Goal: Task Accomplishment & Management: Complete application form

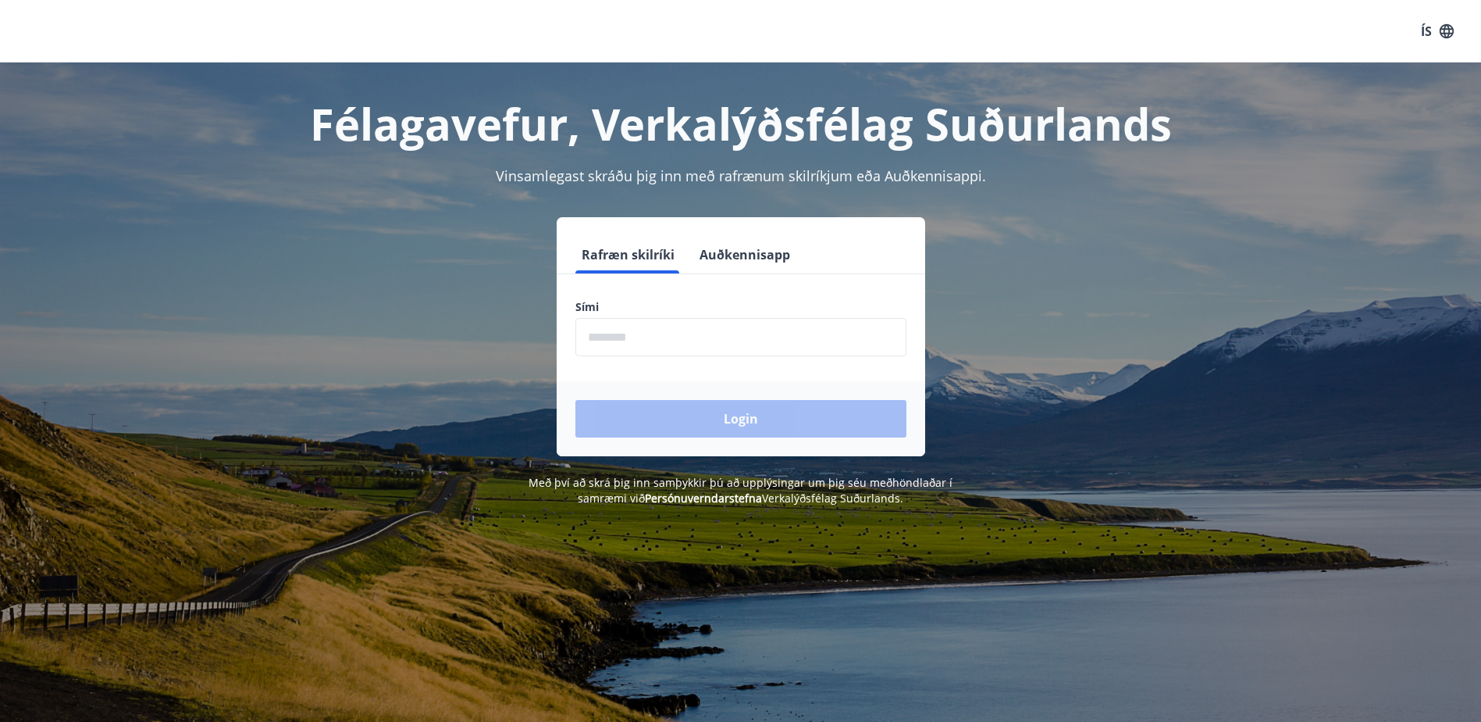
click at [697, 341] on input "phone" at bounding box center [740, 337] width 331 height 38
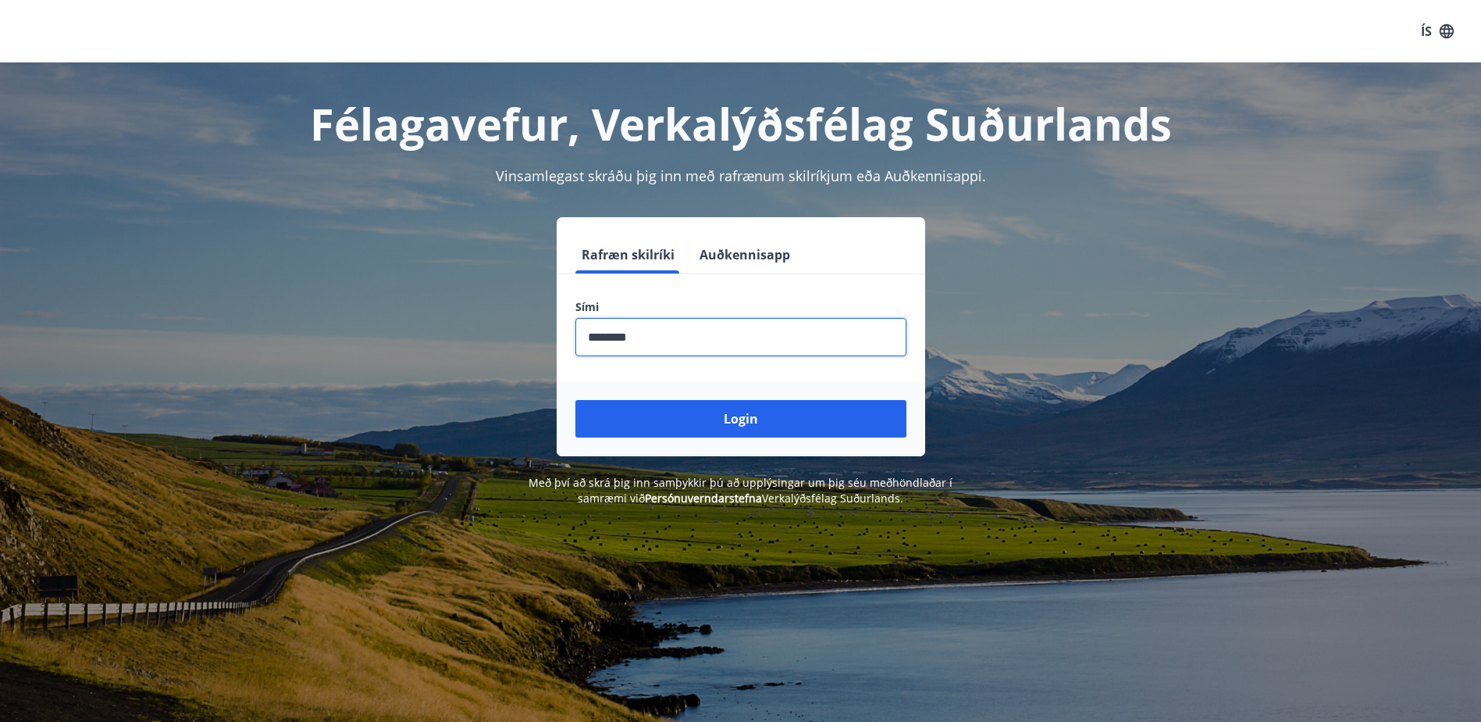
type input "********"
click at [847, 269] on div "Rafræn skilríki Auðkennisapp" at bounding box center [741, 254] width 369 height 37
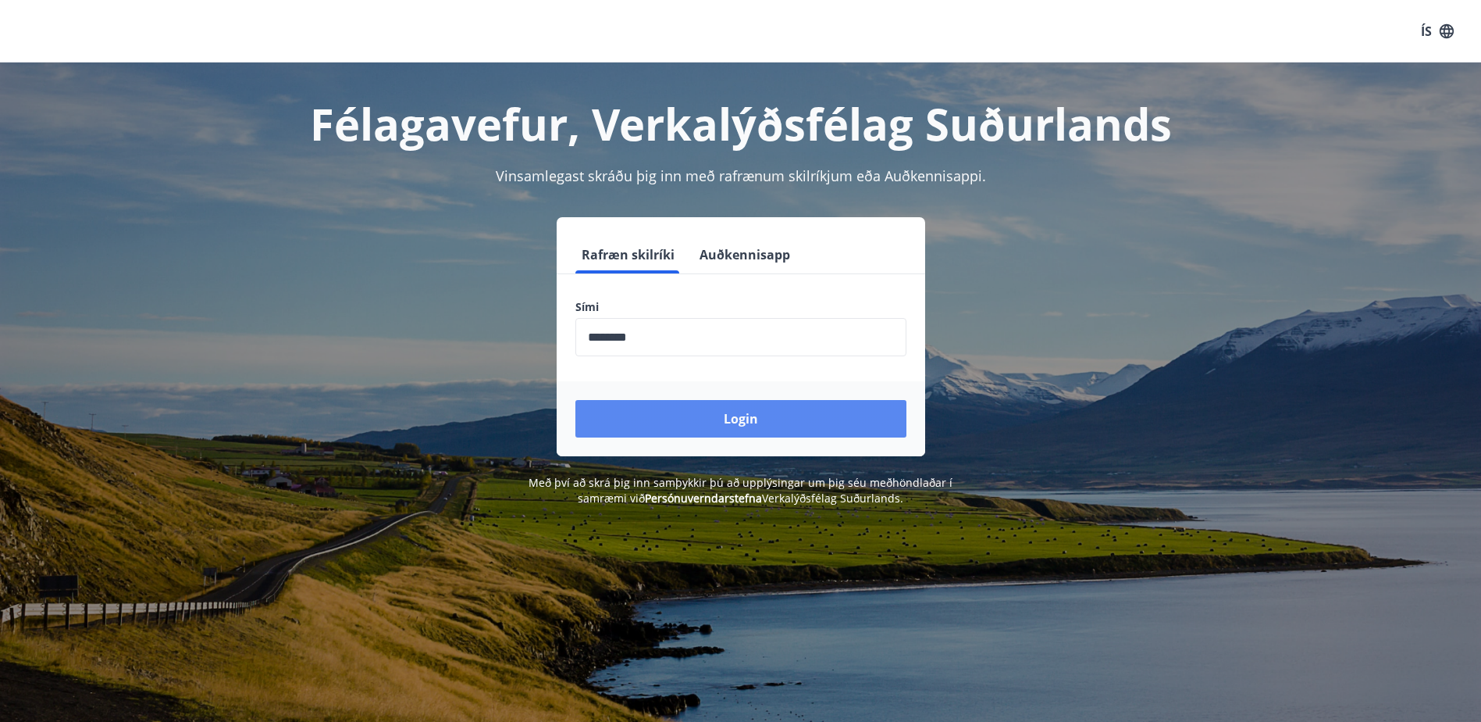
click at [774, 427] on button "Login" at bounding box center [740, 418] width 331 height 37
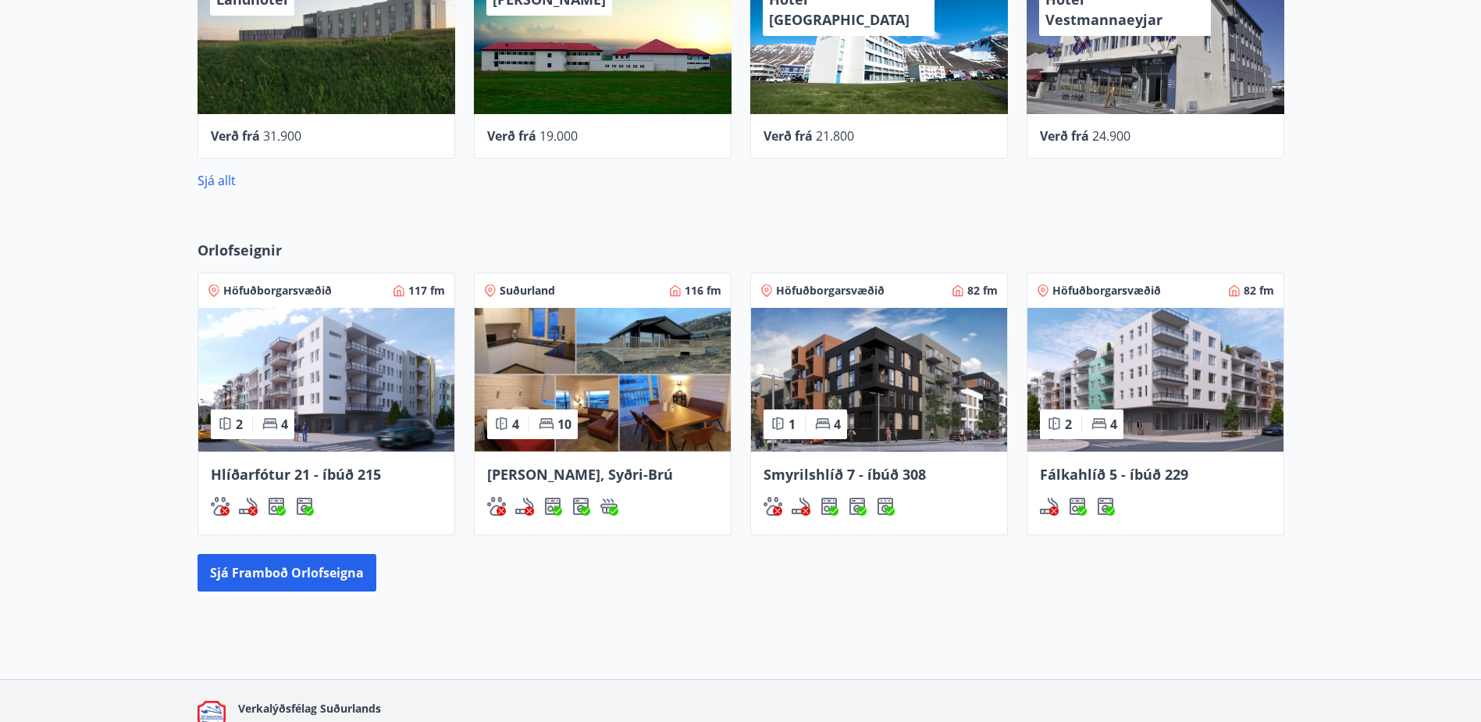
scroll to position [554, 0]
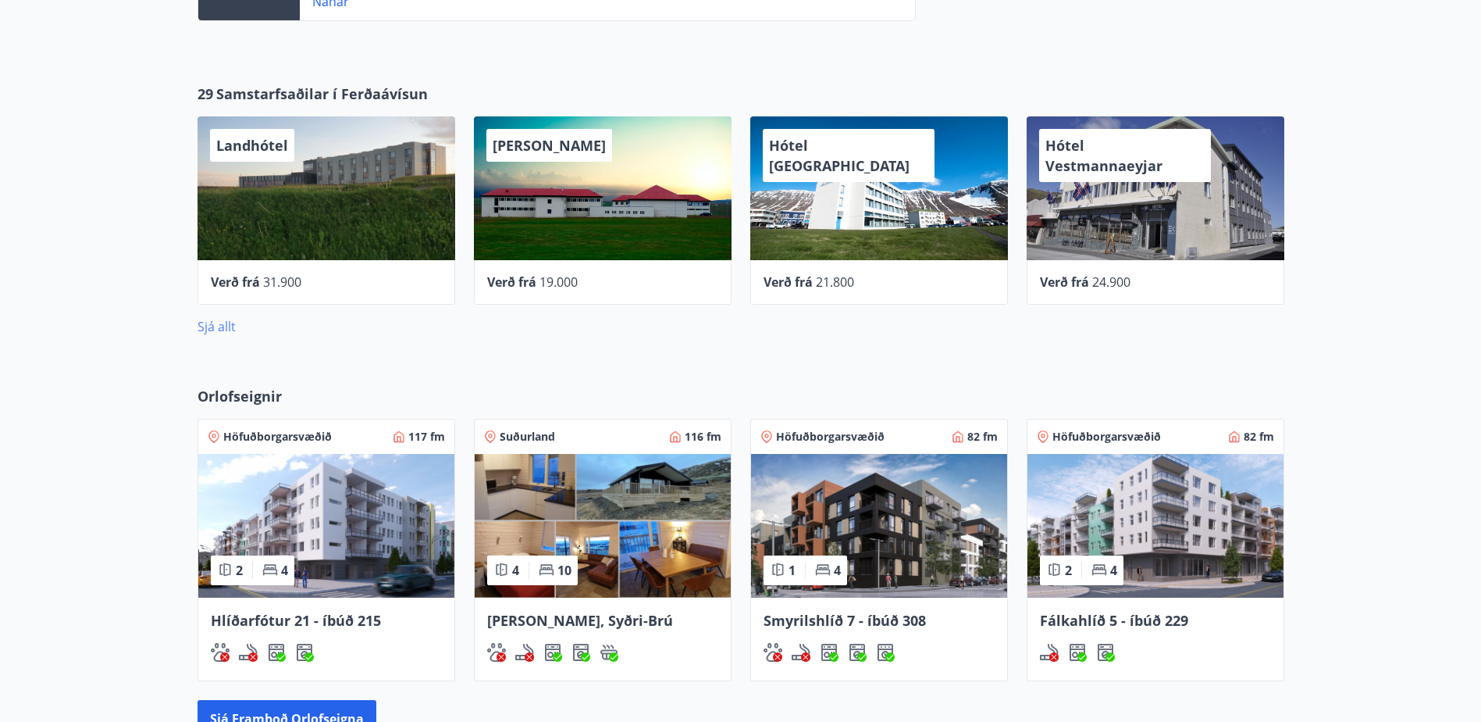
click at [219, 329] on link "Sjá allt" at bounding box center [217, 326] width 38 height 17
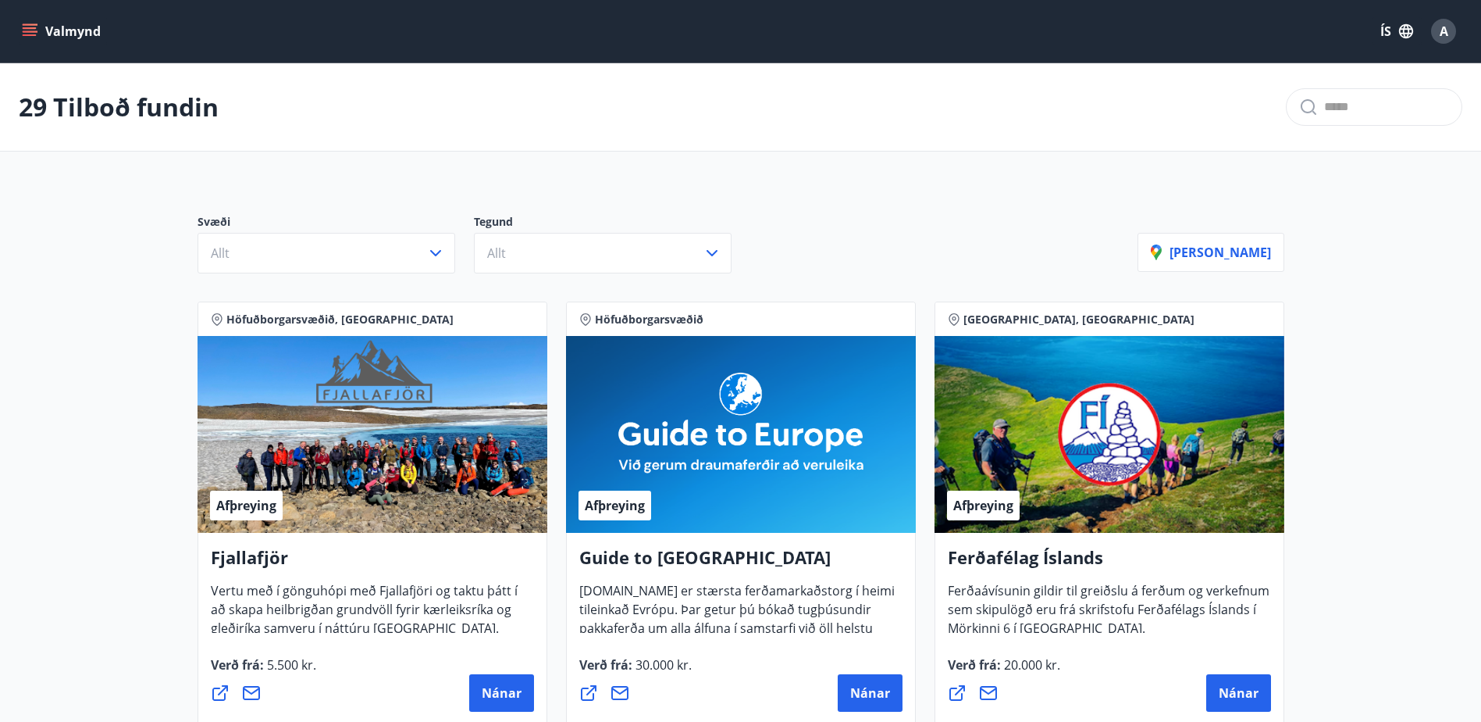
click at [71, 30] on button "Valmynd" at bounding box center [63, 31] width 88 height 28
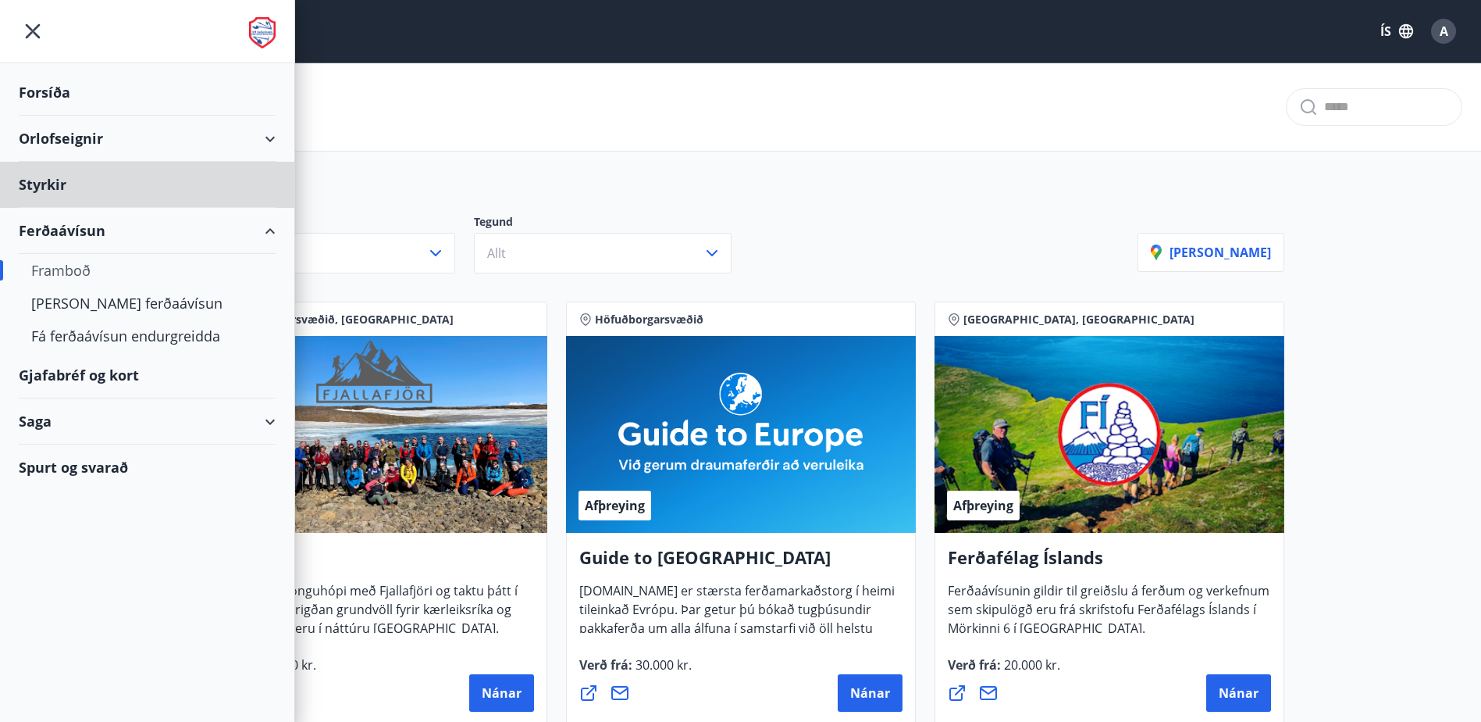
click at [61, 84] on div "Forsíða" at bounding box center [147, 92] width 257 height 46
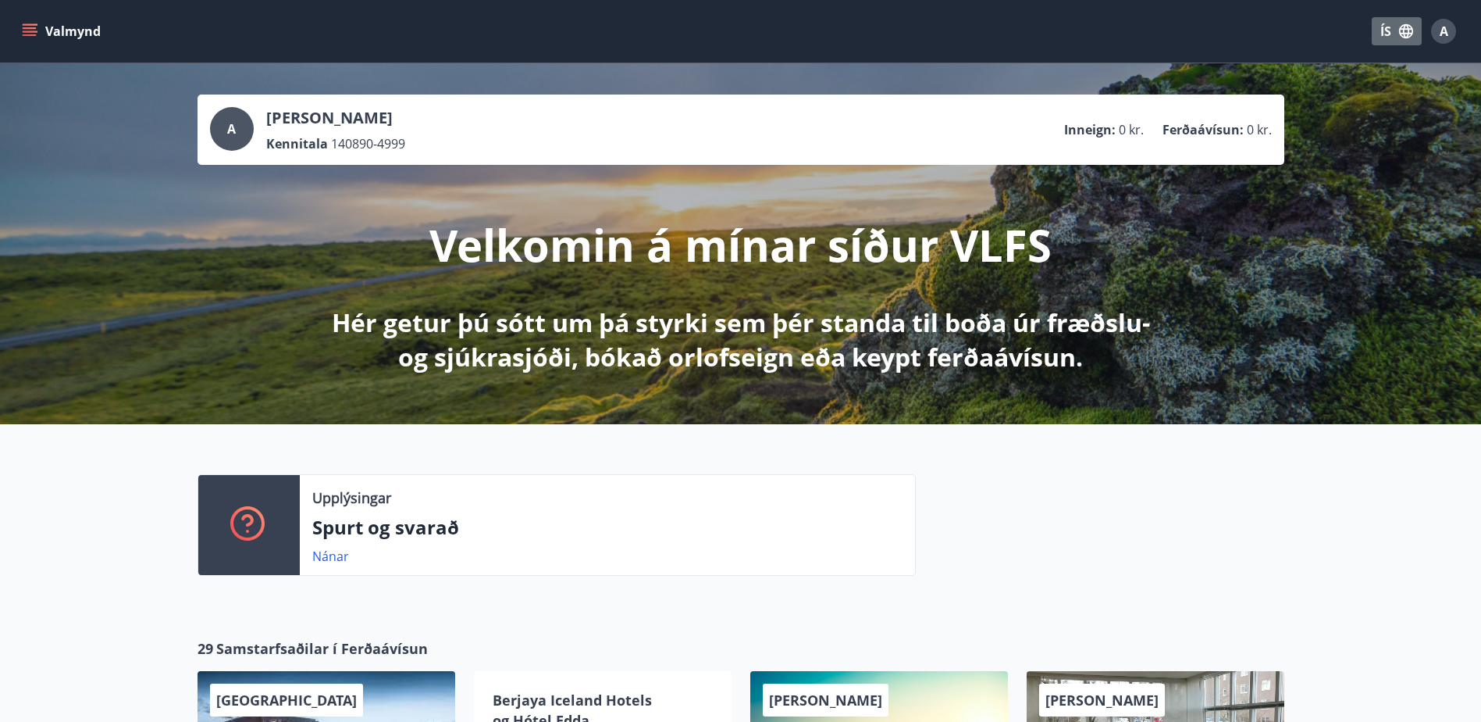
click at [1398, 28] on button "ÍS" at bounding box center [1397, 31] width 50 height 28
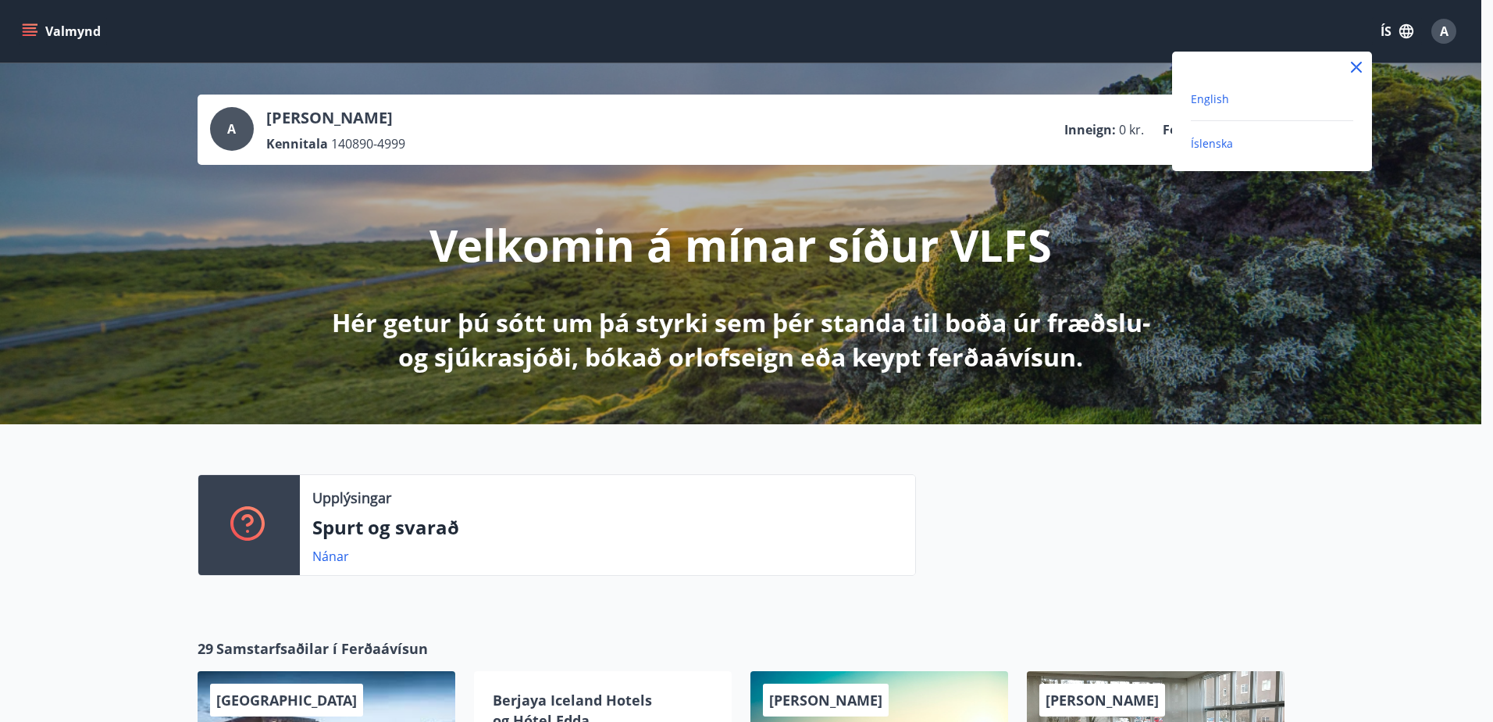
click at [1203, 98] on span "English" at bounding box center [1210, 98] width 38 height 15
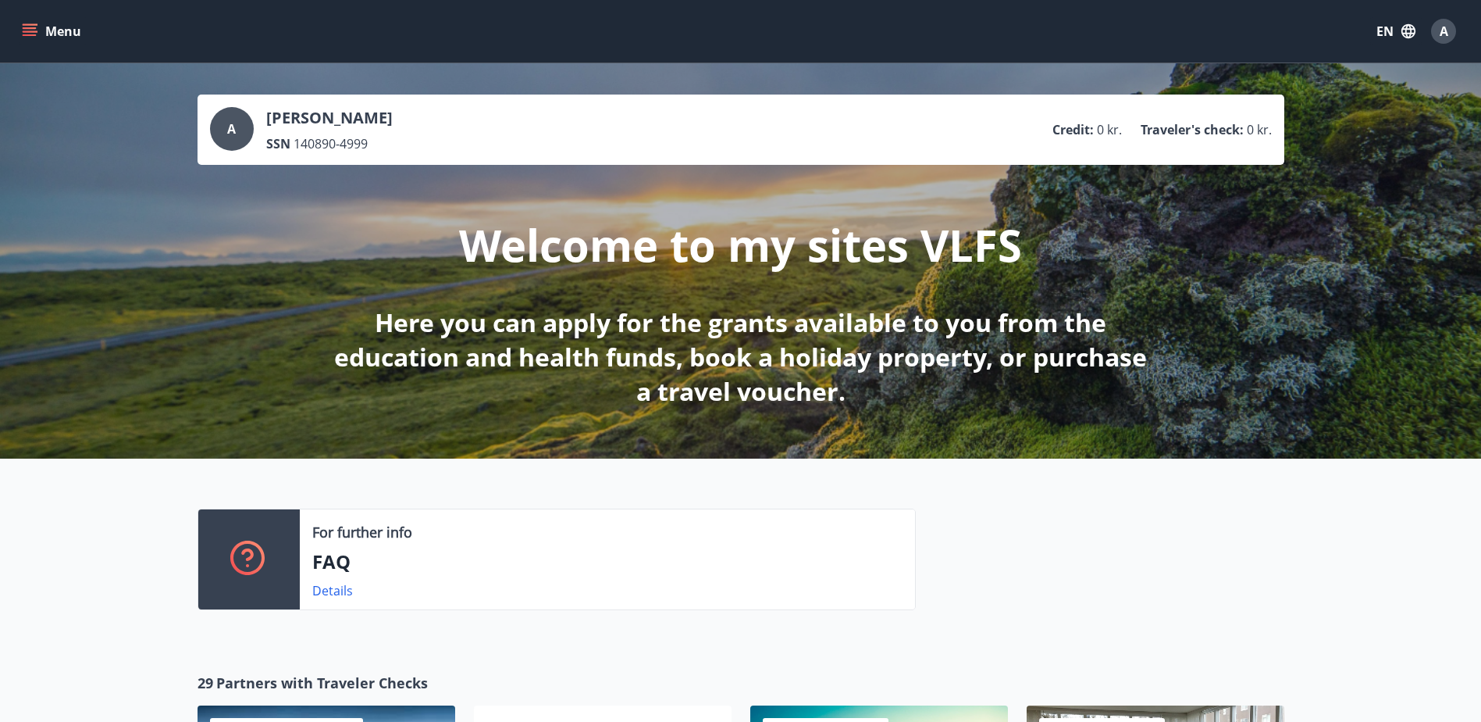
click at [58, 33] on button "Menu" at bounding box center [53, 31] width 69 height 28
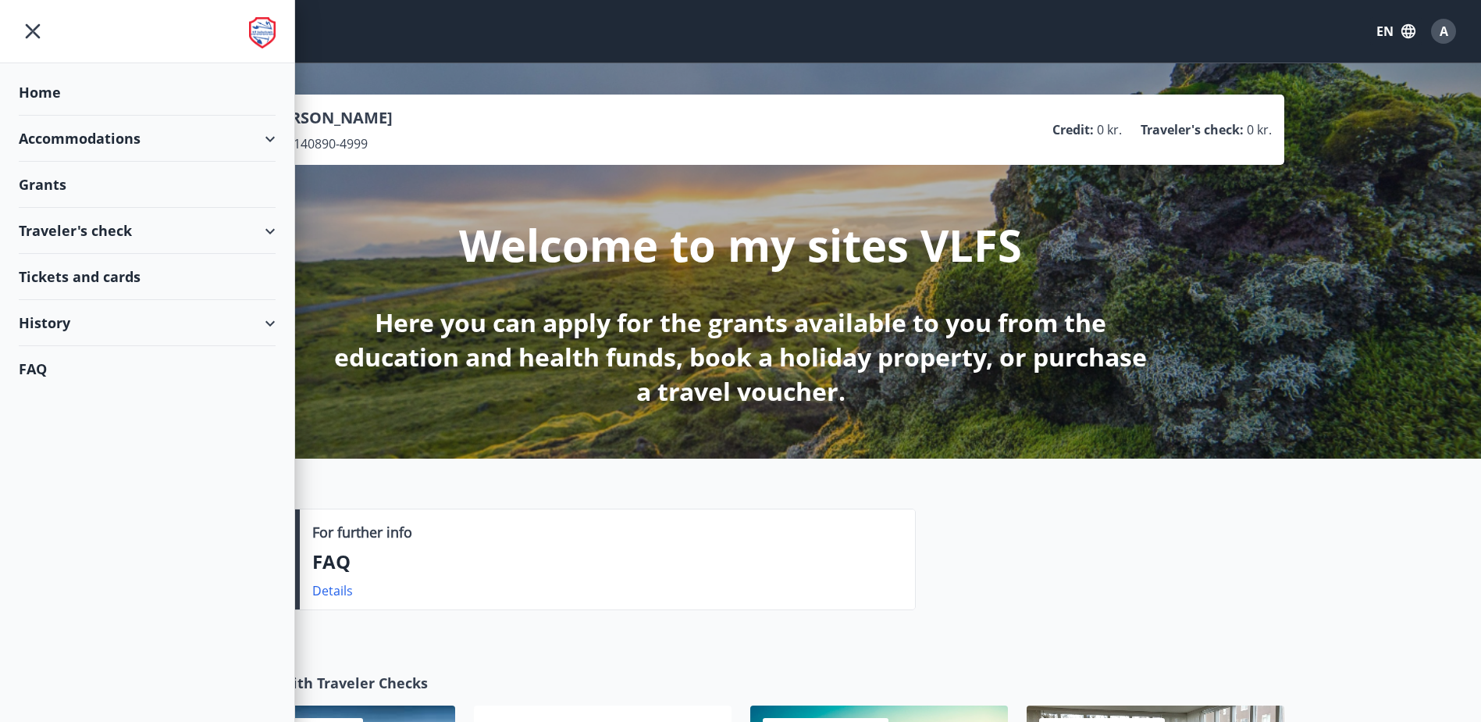
click at [37, 182] on div "Grants" at bounding box center [147, 185] width 257 height 46
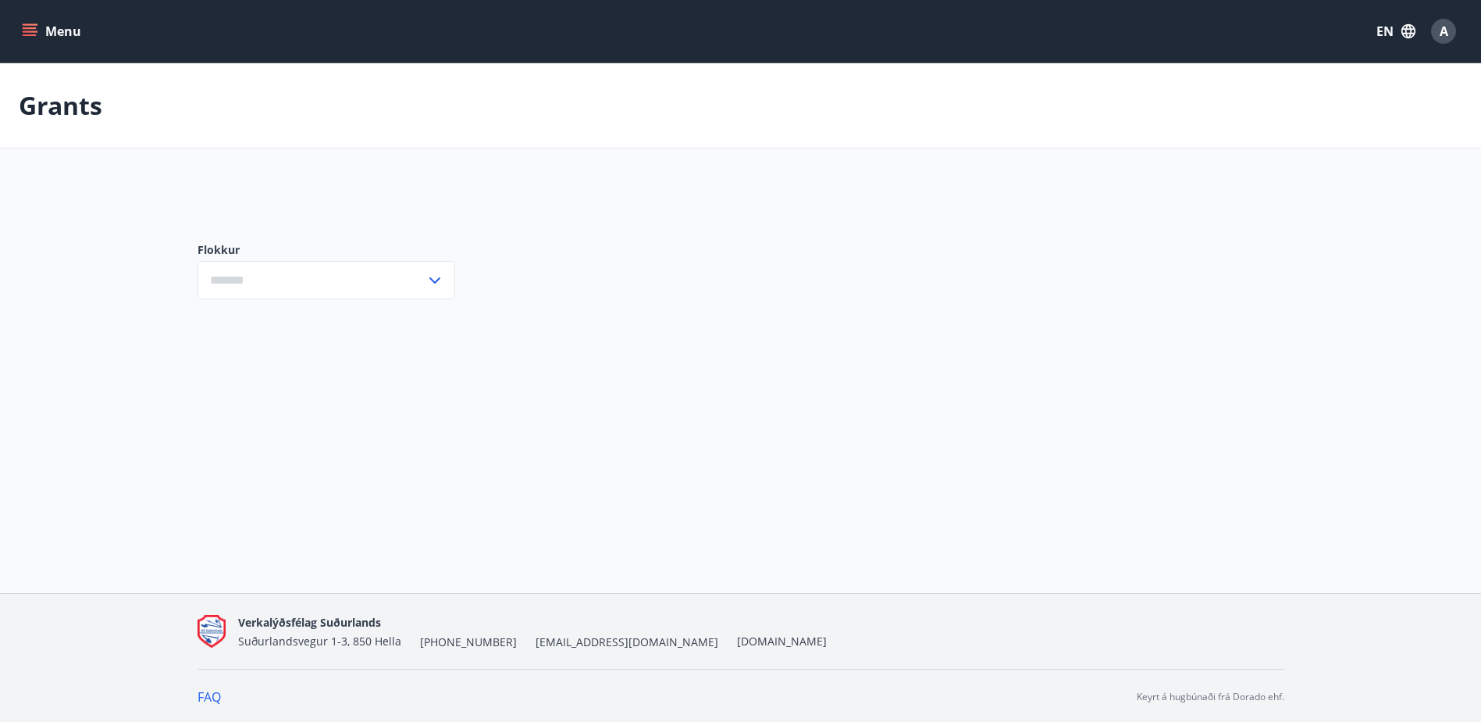
type input "***"
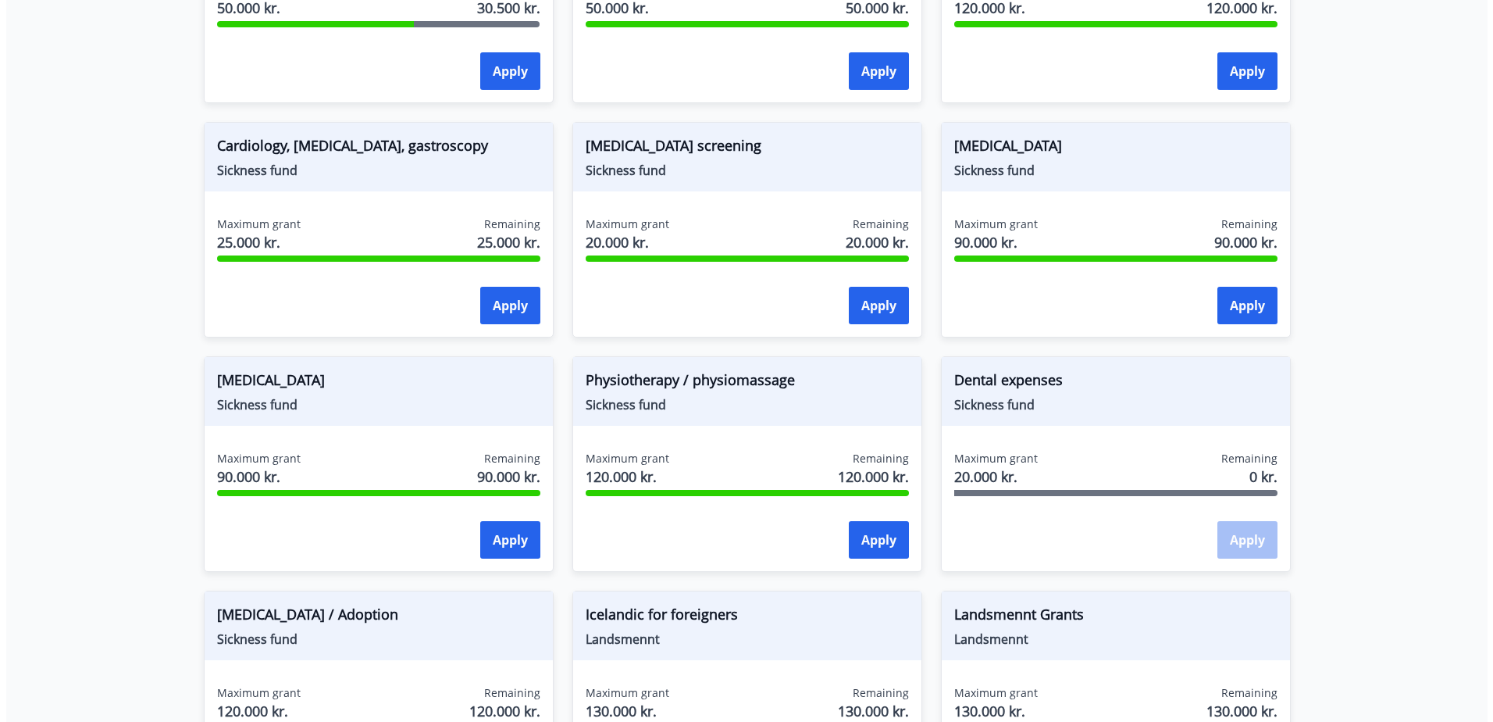
scroll to position [1031, 0]
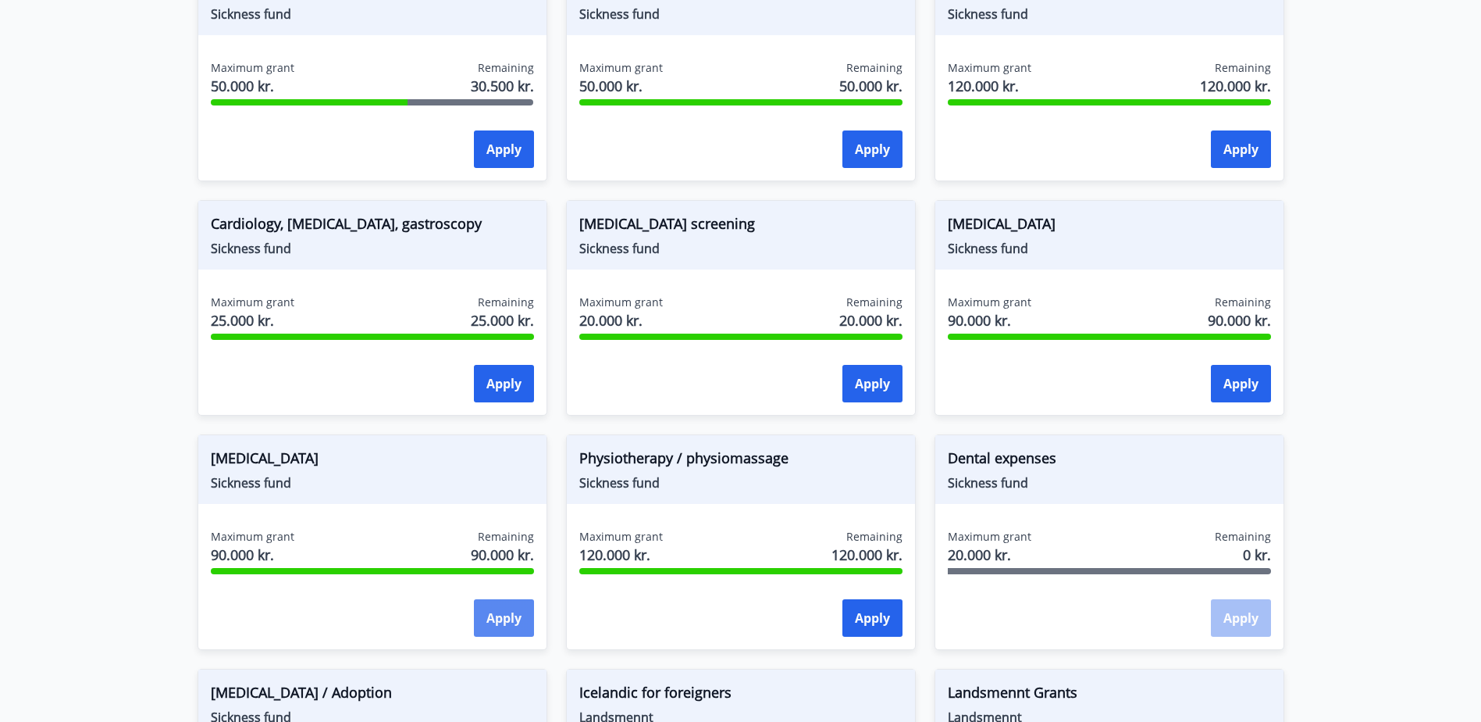
click at [489, 616] on font "Apply" at bounding box center [503, 617] width 35 height 17
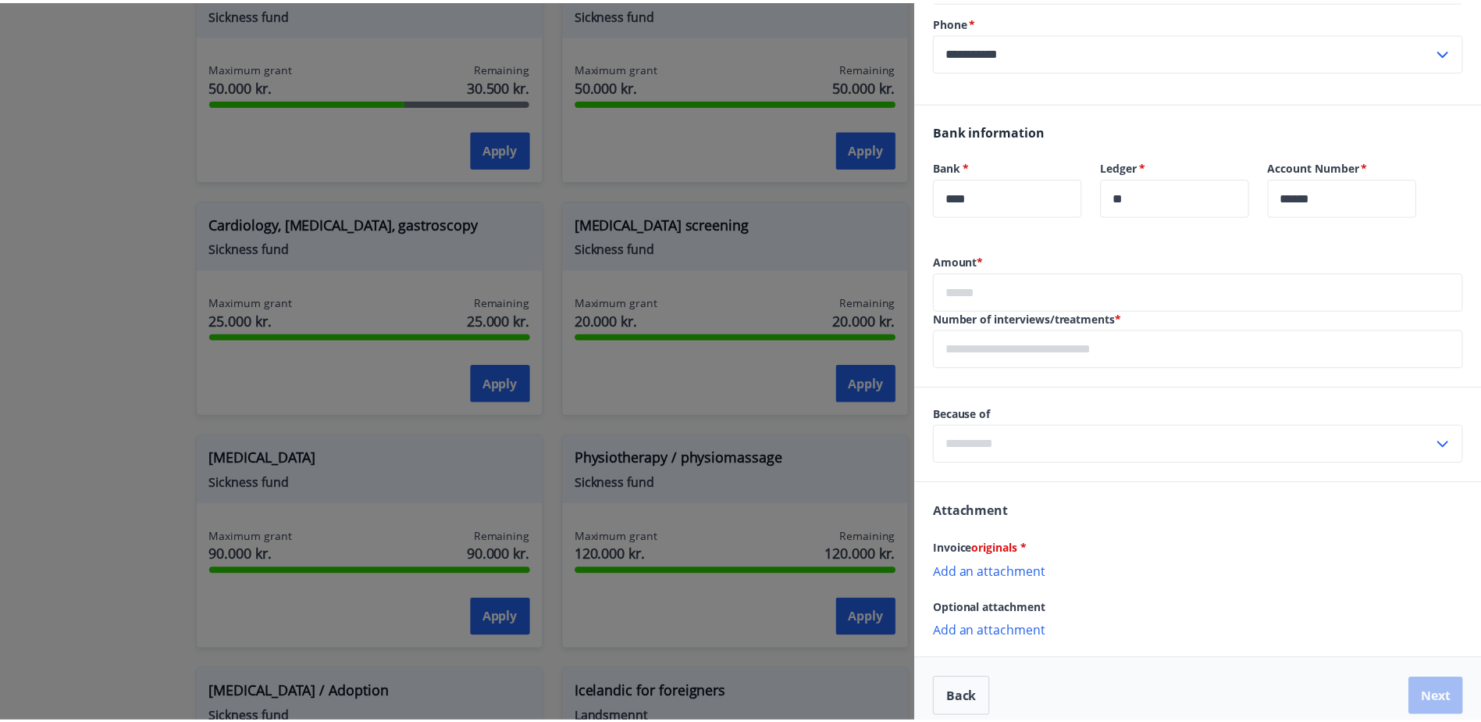
scroll to position [434, 0]
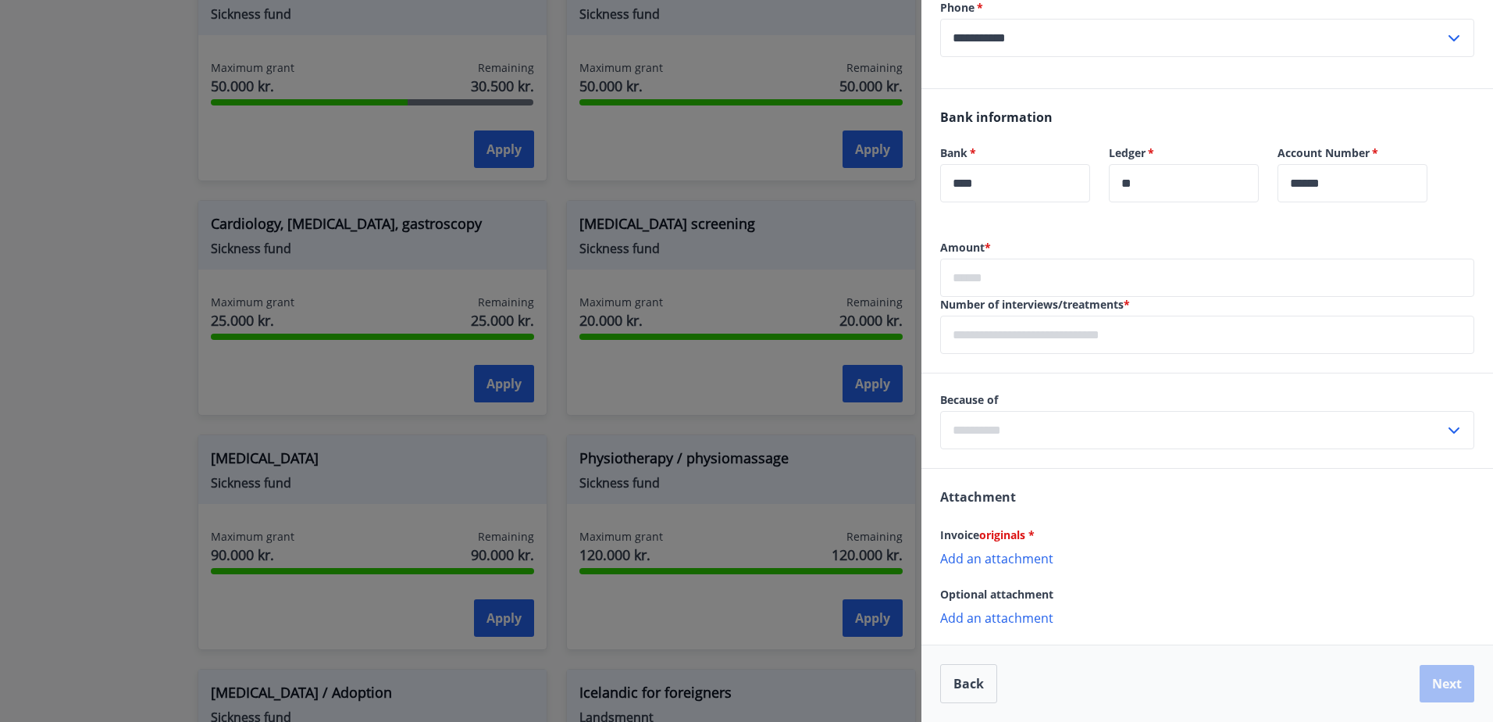
click at [176, 426] on div at bounding box center [746, 361] width 1493 height 722
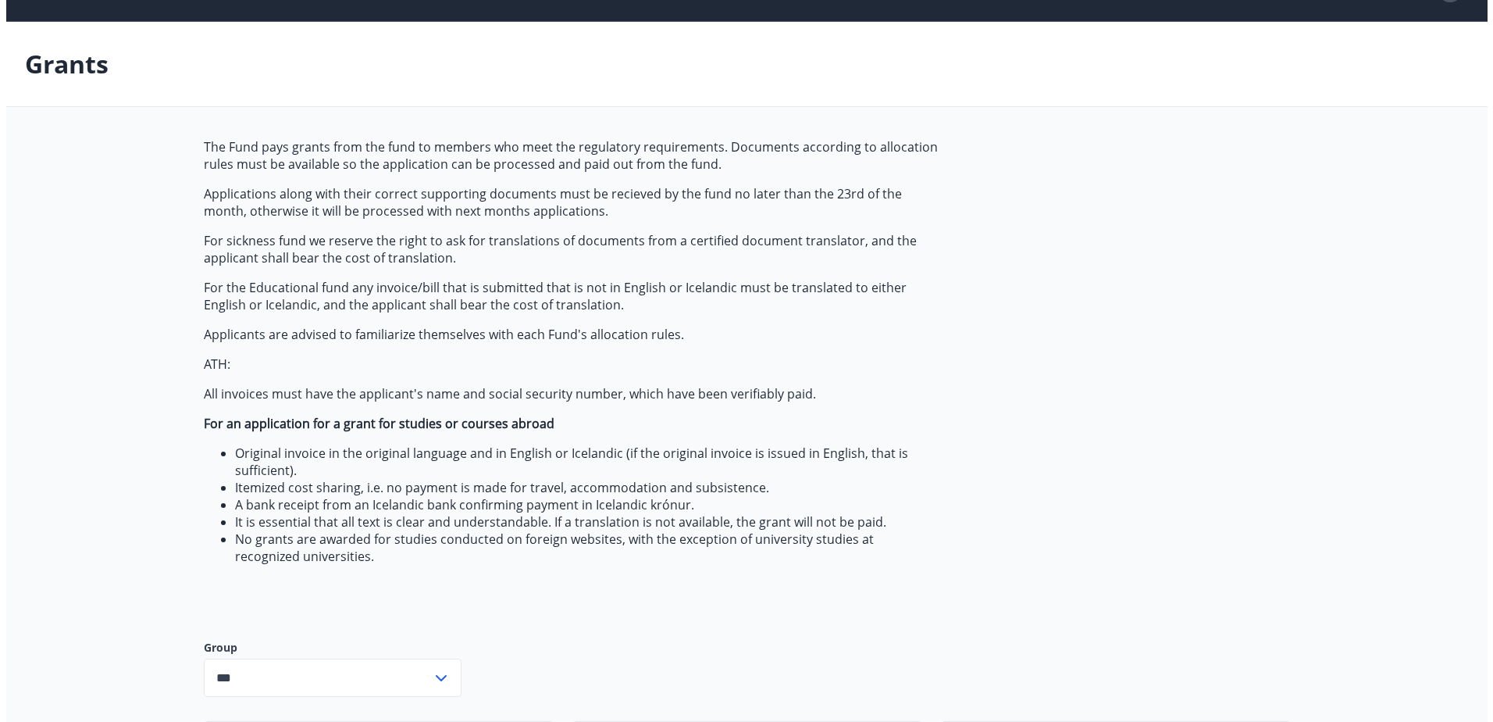
scroll to position [0, 0]
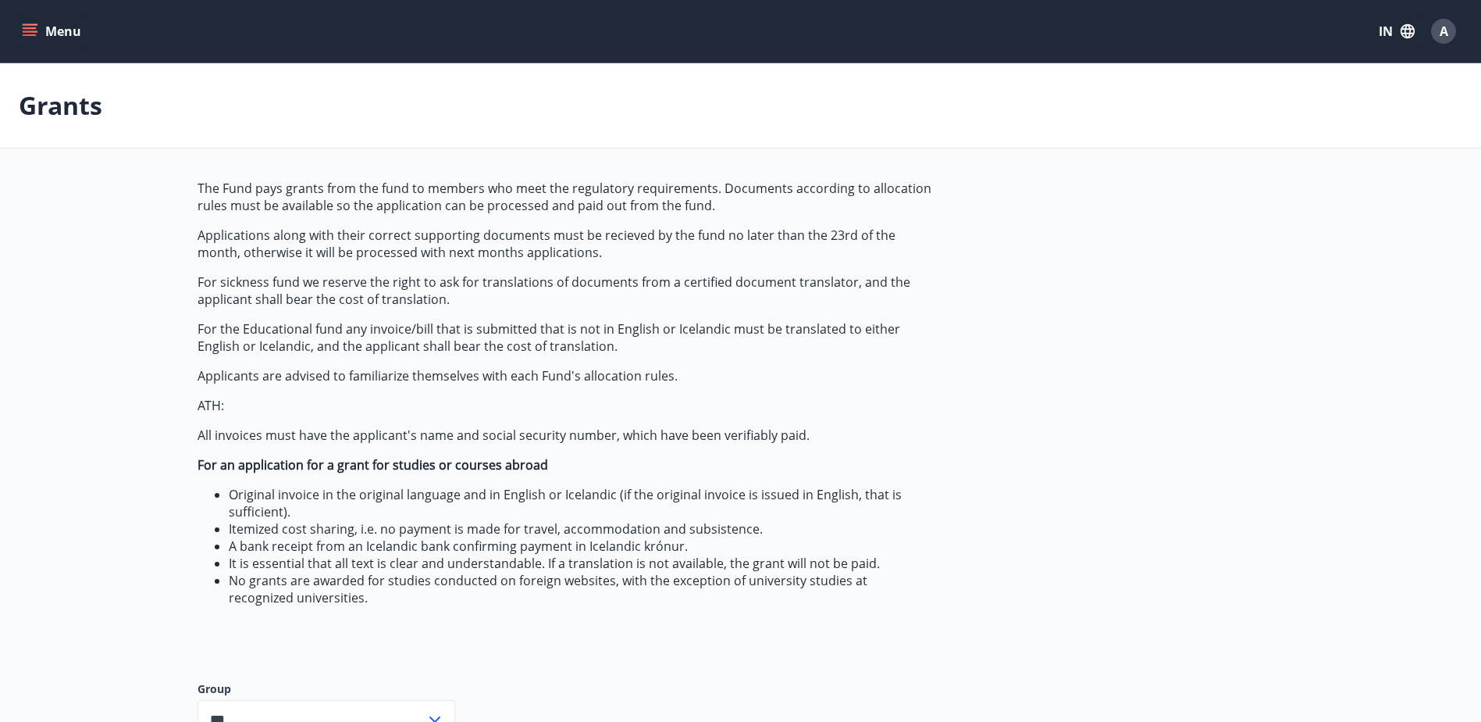
click at [1453, 31] on div "A" at bounding box center [1443, 31] width 25 height 25
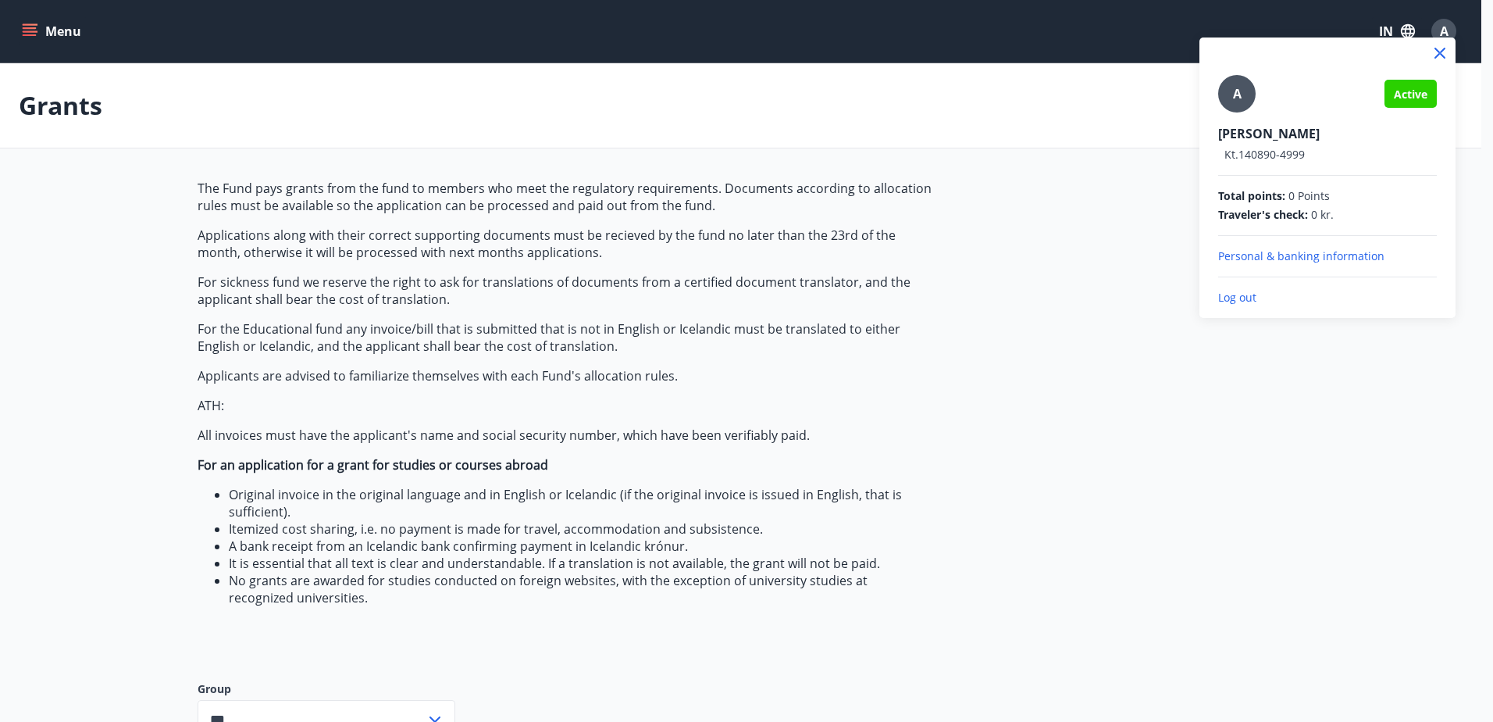
click at [1235, 301] on p "Log out" at bounding box center [1327, 298] width 219 height 16
